Goal: Transaction & Acquisition: Purchase product/service

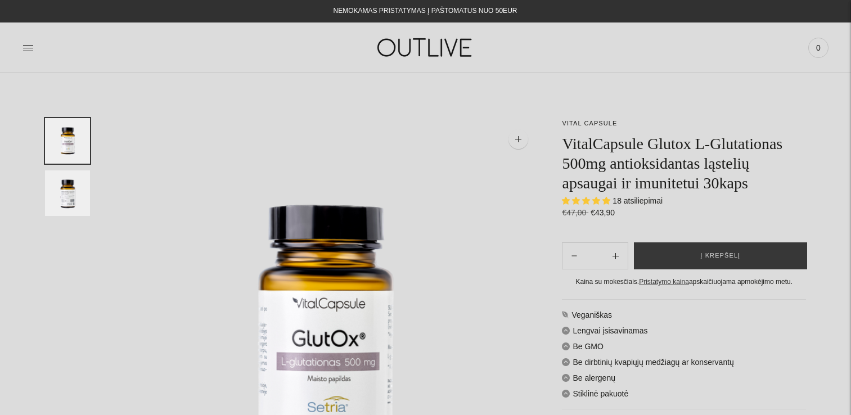
select select "**********"
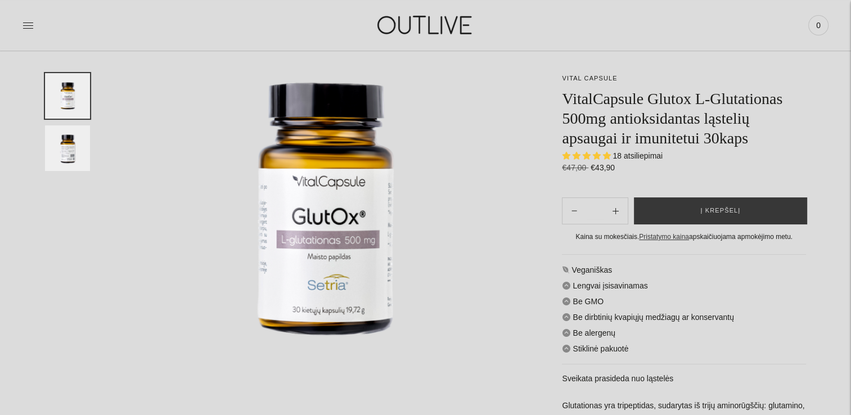
scroll to position [113, 0]
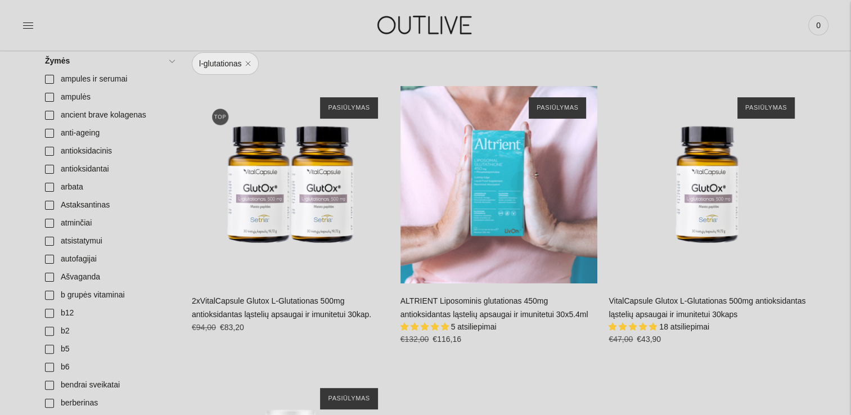
scroll to position [338, 0]
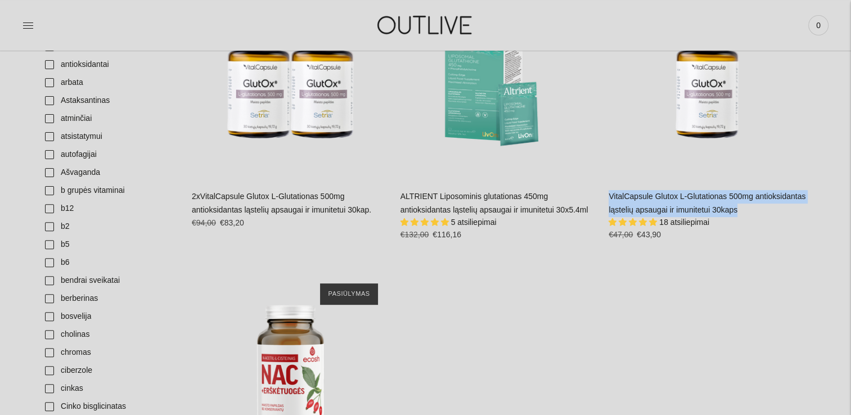
drag, startPoint x: 747, startPoint y: 212, endPoint x: 610, endPoint y: 198, distance: 137.5
click at [610, 198] on div "VitalCapsule Glutox L-Glutationas 500mg antioksidantas ląstelių apsaugai ir imu…" at bounding box center [708, 220] width 198 height 60
copy link "VitalCapsule Glutox L-Glutationas 500mg antioksidantas ląstelių apsaugai ir imu…"
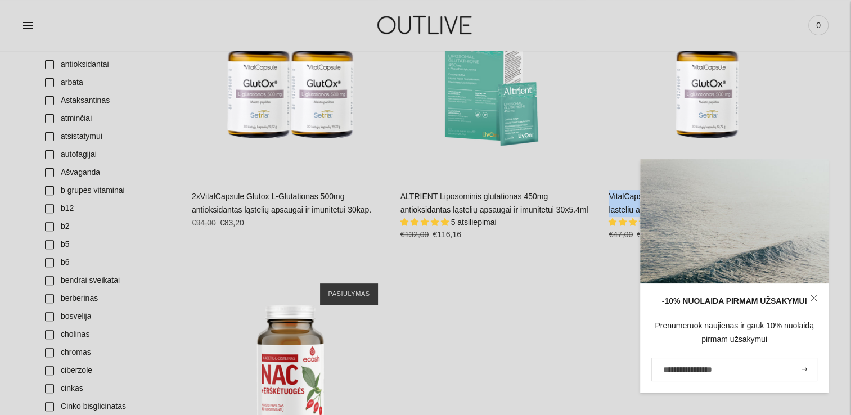
click at [284, 210] on link "2xVitalCapsule Glutox L-Glutationas 500mg antioksidantas ląstelių apsaugai ir i…" at bounding box center [282, 203] width 180 height 23
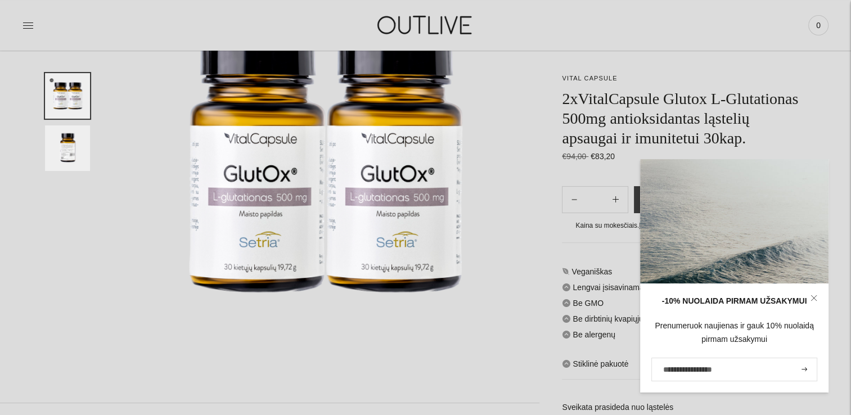
scroll to position [169, 0]
